Goal: Transaction & Acquisition: Purchase product/service

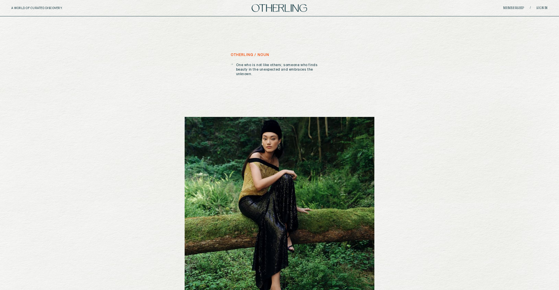
scroll to position [289, 0]
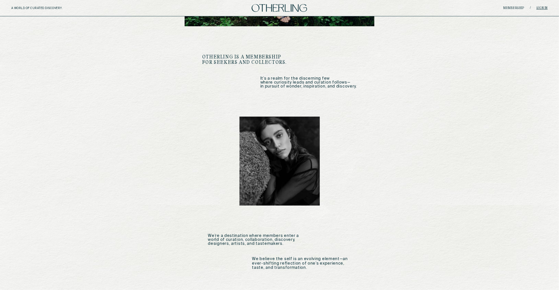
click at [544, 8] on link "Sign in" at bounding box center [541, 7] width 11 height 3
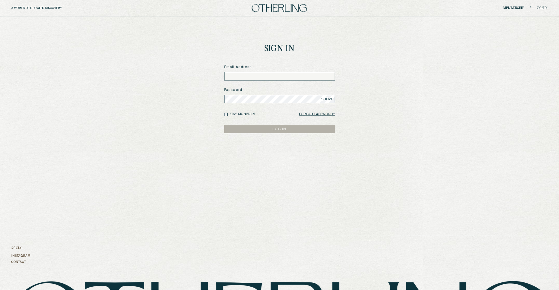
type input "**********"
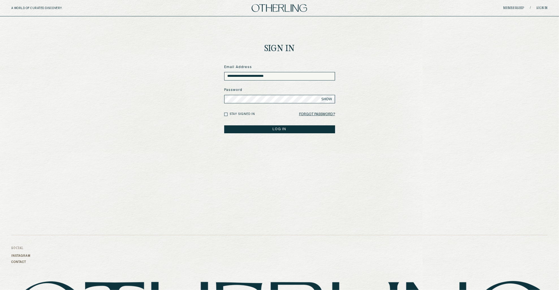
click at [269, 127] on button "LOG IN" at bounding box center [279, 129] width 111 height 8
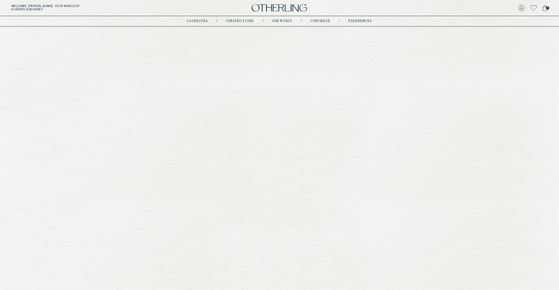
click at [327, 75] on div "your new February 2025 One-off DISCOVER NOW" at bounding box center [279, 161] width 559 height 247
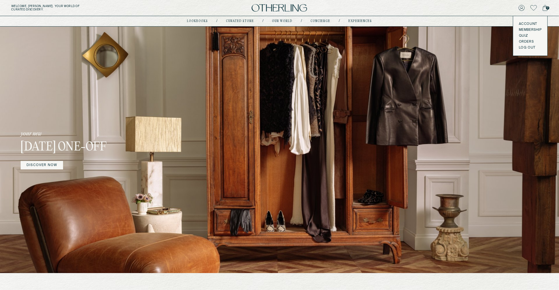
click at [545, 8] on icon at bounding box center [544, 8] width 5 height 6
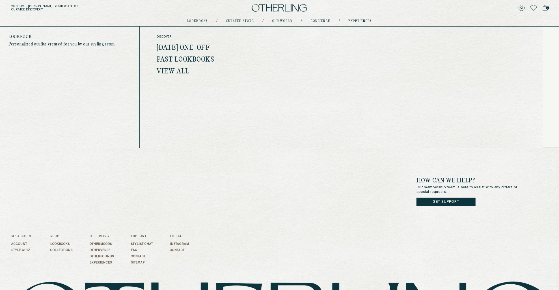
click at [199, 46] on link "February 2025 One-off" at bounding box center [183, 47] width 53 height 7
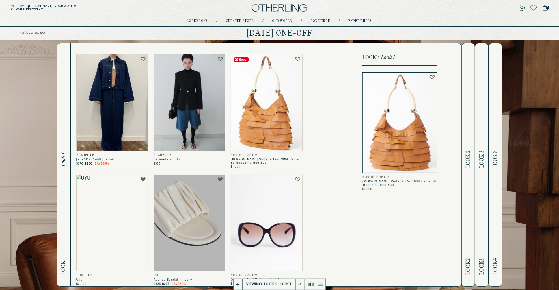
click at [263, 106] on img at bounding box center [266, 102] width 71 height 97
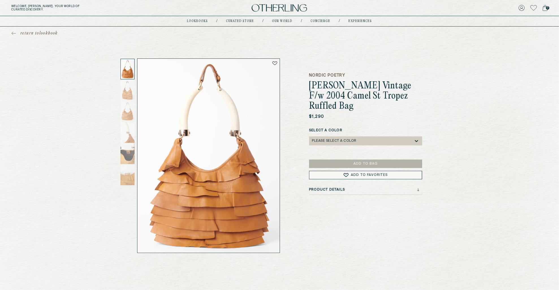
click at [352, 139] on div "Please select a Color" at bounding box center [334, 141] width 45 height 4
click at [348, 146] on div "Camel" at bounding box center [365, 150] width 113 height 8
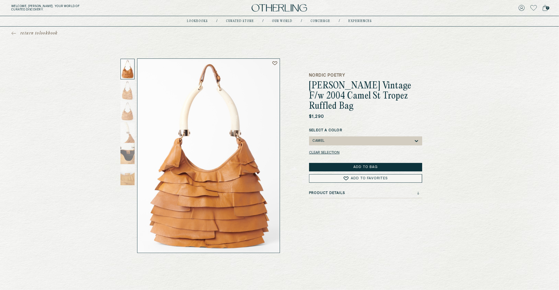
click at [350, 163] on button "Add to Bag" at bounding box center [365, 167] width 113 height 8
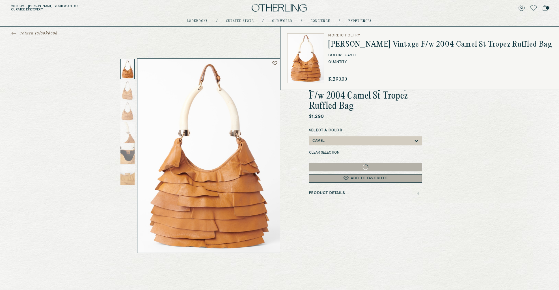
click at [544, 7] on icon at bounding box center [544, 8] width 5 height 6
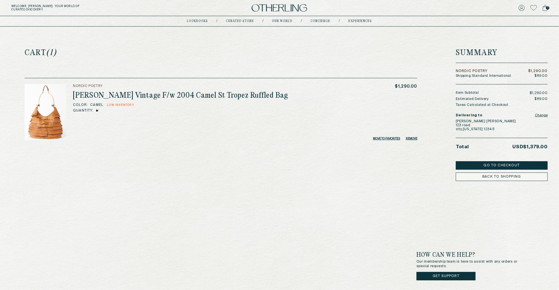
click at [470, 167] on button "Go to Checkout" at bounding box center [502, 165] width 92 height 8
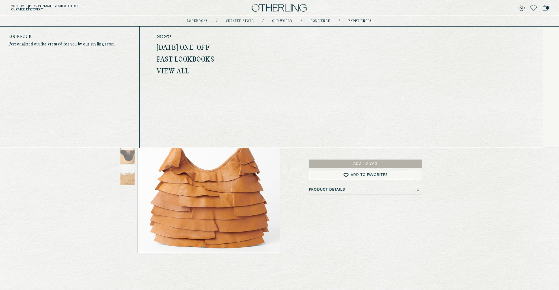
click at [203, 46] on link "February 2025 One-off" at bounding box center [183, 47] width 53 height 7
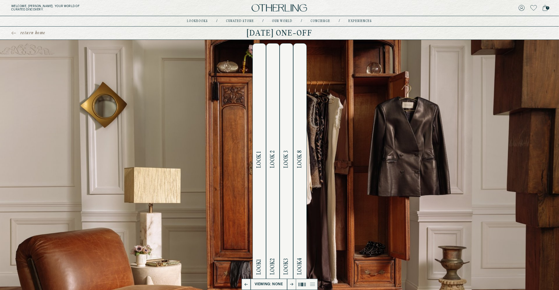
click at [257, 133] on h2 "Look 1 Look 1" at bounding box center [259, 165] width 6 height 243
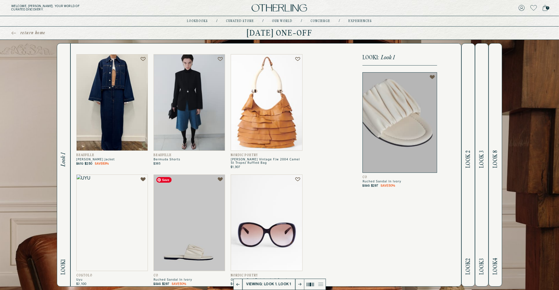
click at [202, 219] on img at bounding box center [188, 223] width 71 height 97
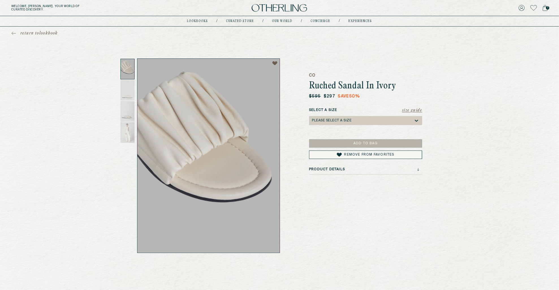
click at [354, 122] on div "Please select a Size" at bounding box center [363, 120] width 102 height 9
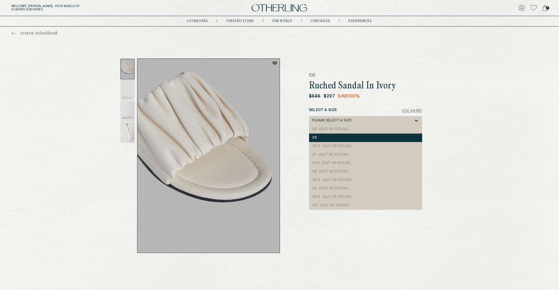
click at [350, 137] on div "36" at bounding box center [365, 138] width 106 height 4
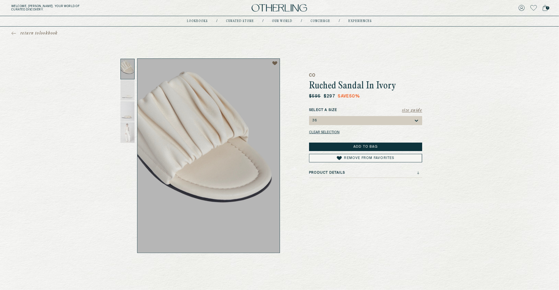
click at [348, 146] on button "Add to Bag" at bounding box center [365, 147] width 113 height 8
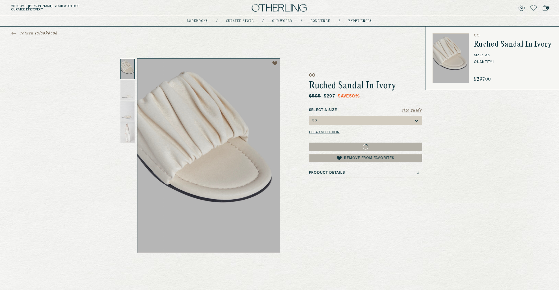
click at [545, 7] on icon at bounding box center [544, 8] width 5 height 6
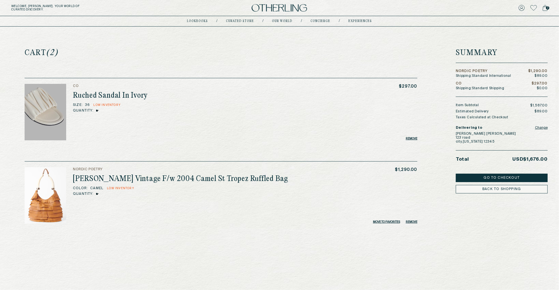
click at [492, 177] on button "Go to Checkout" at bounding box center [502, 178] width 92 height 8
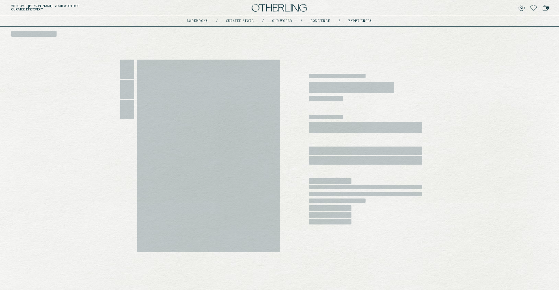
click at [546, 8] on span "2" at bounding box center [547, 7] width 3 height 3
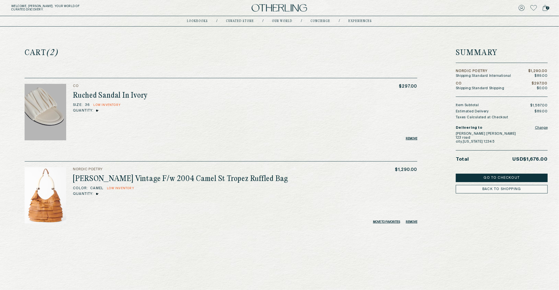
click at [411, 222] on button "Remove" at bounding box center [411, 221] width 12 height 3
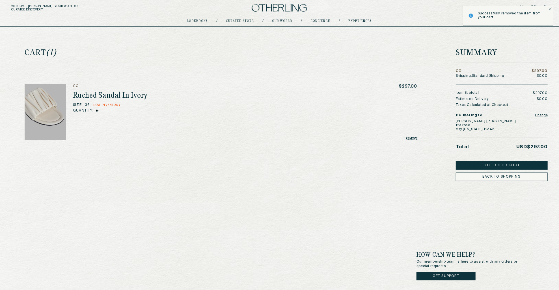
click at [414, 138] on button "Remove" at bounding box center [411, 138] width 12 height 3
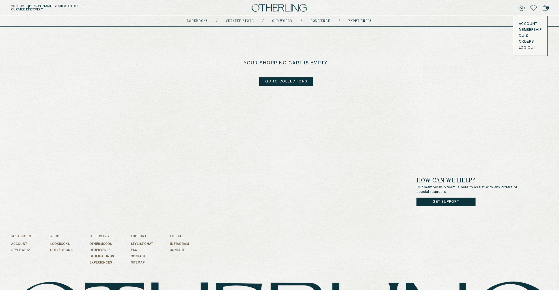
click at [522, 24] on link "Account" at bounding box center [530, 24] width 23 height 5
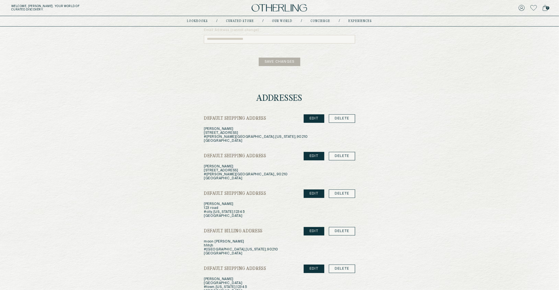
scroll to position [109, 0]
click at [317, 117] on link "EDIT" at bounding box center [313, 119] width 21 height 8
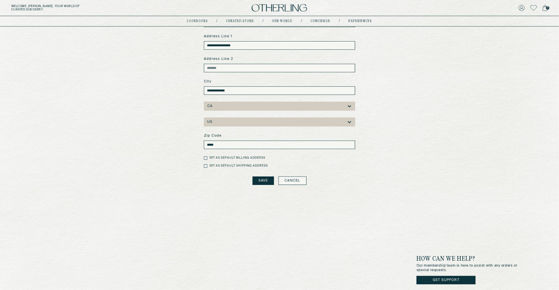
scroll to position [131, 0]
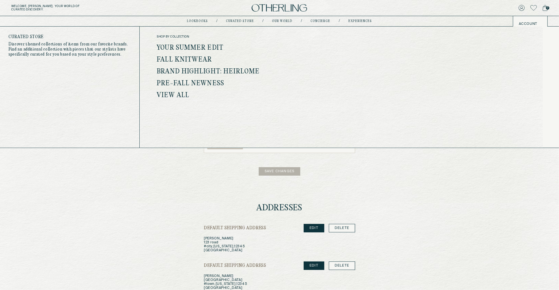
click at [204, 45] on link "Your Summer Edit" at bounding box center [190, 47] width 67 height 7
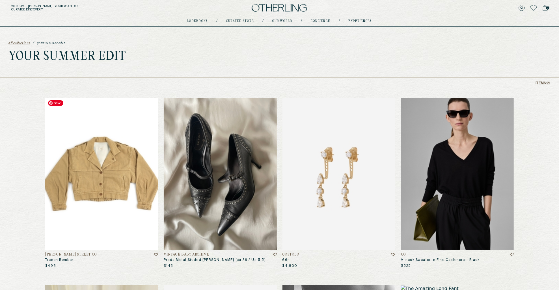
click at [114, 183] on img at bounding box center [101, 174] width 113 height 152
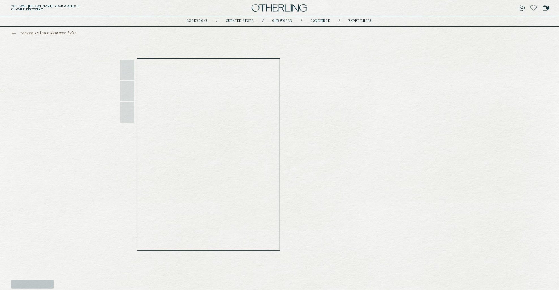
scroll to position [8, 0]
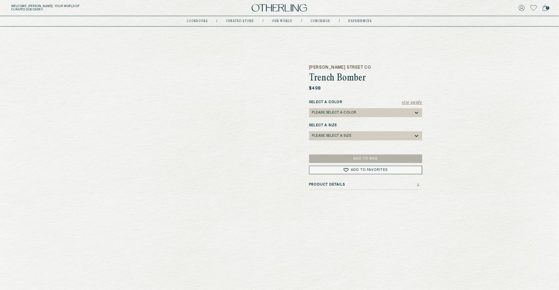
click at [354, 113] on div "Please select a Color" at bounding box center [334, 113] width 45 height 4
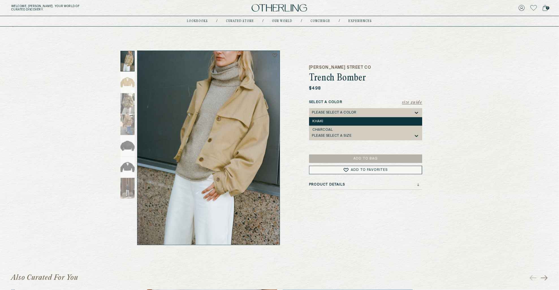
click at [352, 122] on div "Khaki" at bounding box center [365, 122] width 106 height 4
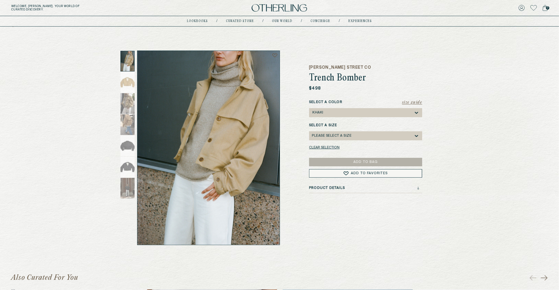
click at [347, 138] on div "Please select a Size" at bounding box center [332, 136] width 40 height 4
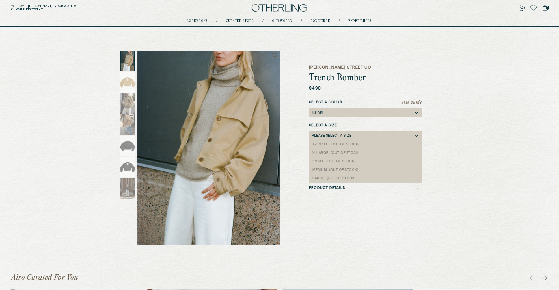
click at [339, 71] on div "[PERSON_NAME] Street Co Trench Bomber" at bounding box center [365, 74] width 113 height 19
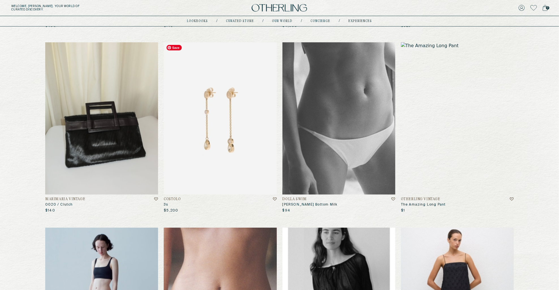
scroll to position [241, 0]
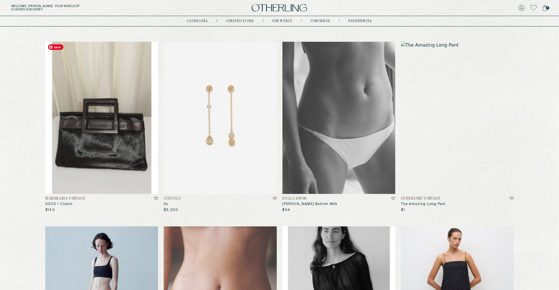
click at [88, 87] on img at bounding box center [101, 118] width 113 height 152
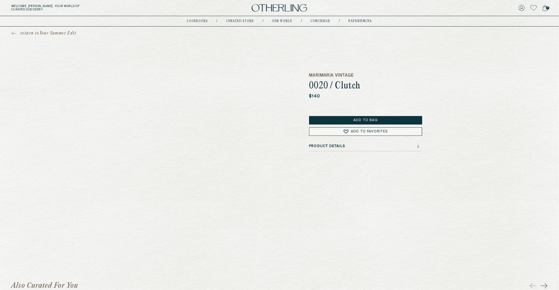
click at [339, 119] on button "Add to Bag" at bounding box center [365, 120] width 113 height 8
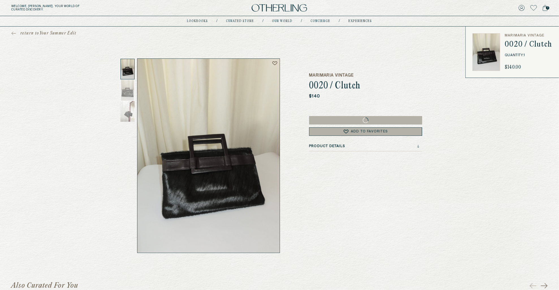
click at [545, 10] on icon at bounding box center [544, 8] width 5 height 6
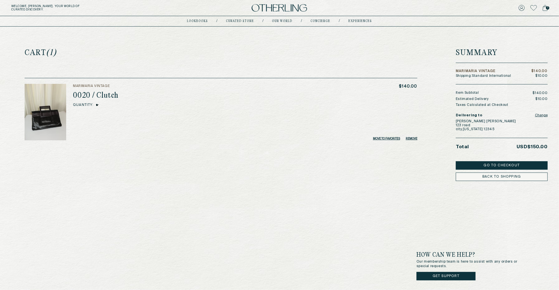
click at [545, 114] on button "Change" at bounding box center [541, 116] width 13 height 8
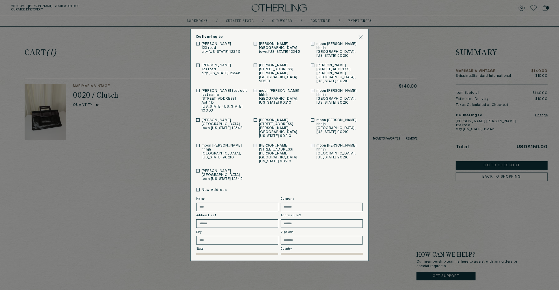
scroll to position [5, 0]
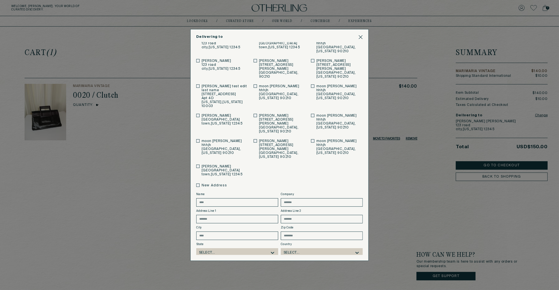
click at [219, 263] on button "Save" at bounding box center [223, 267] width 54 height 8
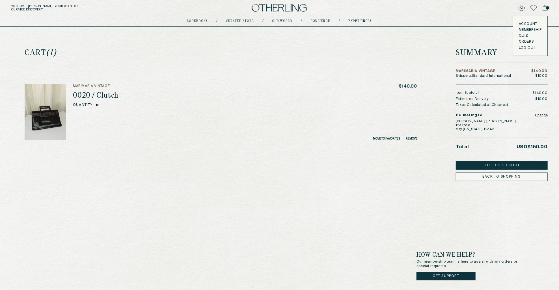
click at [412, 138] on button "Remove" at bounding box center [411, 138] width 12 height 3
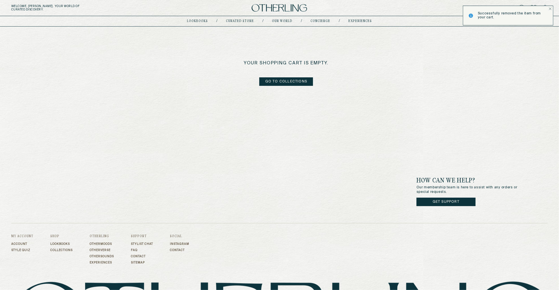
click at [550, 8] on icon "Notifications Alt+T" at bounding box center [549, 8] width 3 height 3
click at [526, 47] on button "LOG OUT" at bounding box center [527, 47] width 17 height 5
